Goal: Information Seeking & Learning: Learn about a topic

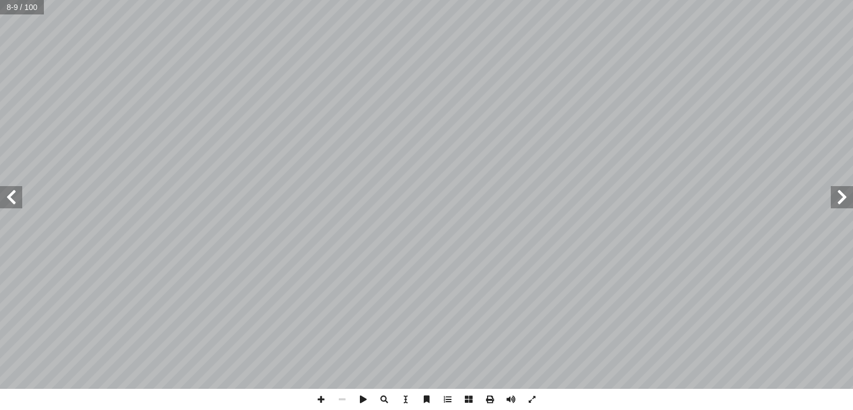
click at [15, 5] on input "text" at bounding box center [22, 7] width 44 height 14
type input "**"
click at [11, 200] on span at bounding box center [11, 197] width 22 height 22
click at [317, 403] on span at bounding box center [320, 399] width 21 height 21
click at [324, 399] on span at bounding box center [320, 399] width 21 height 21
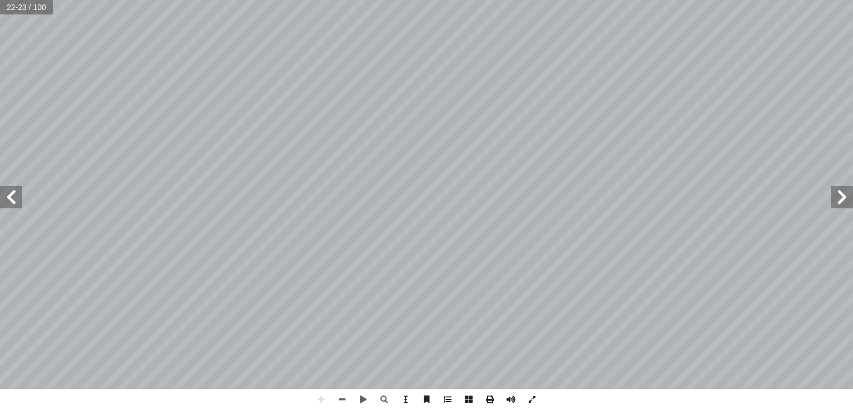
click at [14, 198] on span at bounding box center [11, 197] width 22 height 22
click at [513, 0] on html "الصفحة الرئيسية الصف الأول الصف الثاني الصف الثالث الصف الرابع الصف الخامس الصف…" at bounding box center [426, 50] width 853 height 101
click at [455, 0] on html "الصفحة الرئيسية الصف الأول الصف الثاني الصف الثالث الصف الرابع الصف الخامس الصف…" at bounding box center [426, 50] width 853 height 101
click at [552, 101] on html "الصفحة الرئيسية الصف الأول الصف الثاني الصف الثالث الصف الرابع الصف الخامس الصف…" at bounding box center [426, 50] width 853 height 101
click at [838, 203] on span at bounding box center [842, 197] width 22 height 22
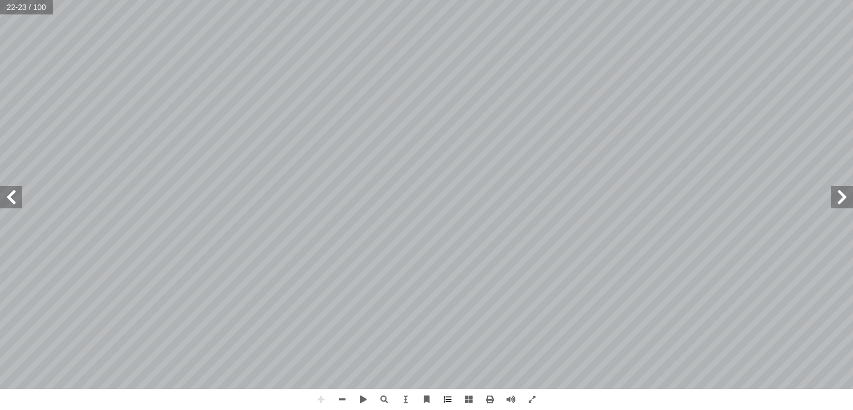
click at [482, 0] on html "الصفحة الرئيسية الصف الأول الصف الثاني الصف الثالث الصف الرابع الصف الخامس الصف…" at bounding box center [426, 50] width 853 height 101
click at [18, 205] on span at bounding box center [11, 197] width 22 height 22
click at [451, 0] on html "الصفحة الرئيسية الصف الأول الصف الثاني الصف الثالث الصف الرابع الصف الخامس الصف…" at bounding box center [426, 50] width 853 height 101
click at [14, 203] on span at bounding box center [11, 197] width 22 height 22
click at [850, 197] on span at bounding box center [842, 197] width 22 height 22
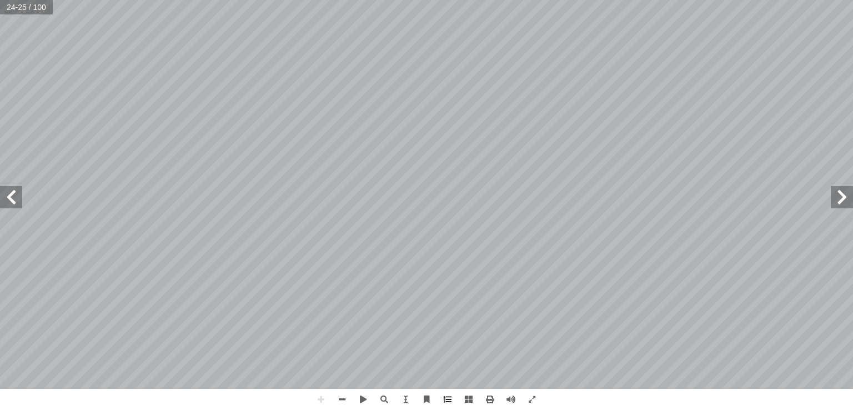
click at [535, 0] on html "الصفحة الرئيسية الصف الأول الصف الثاني الصف الثالث الصف الرابع الصف الخامس الصف…" at bounding box center [426, 50] width 853 height 101
click at [11, 9] on input "text" at bounding box center [18, 7] width 37 height 14
type input "**"
click at [322, 400] on span at bounding box center [320, 399] width 21 height 21
click at [837, 196] on span at bounding box center [842, 197] width 22 height 22
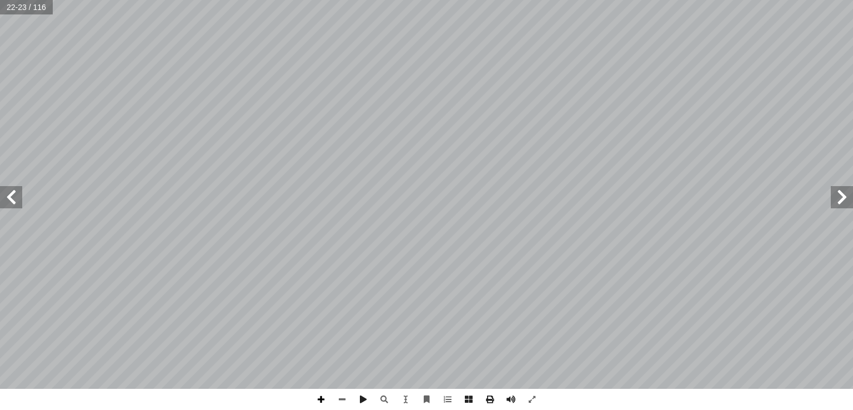
click at [322, 395] on span at bounding box center [320, 399] width 21 height 21
click at [340, 394] on span at bounding box center [342, 399] width 21 height 21
